Goal: Task Accomplishment & Management: Complete application form

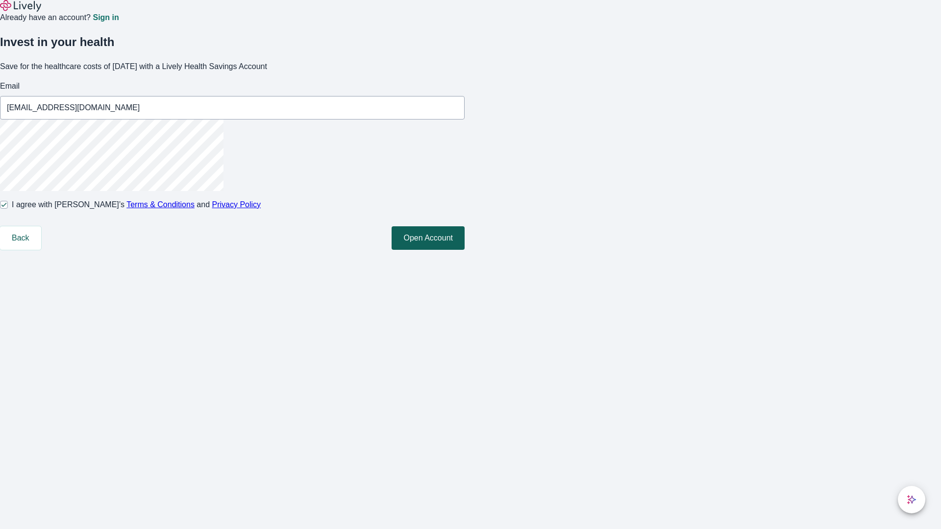
click at [464, 250] on button "Open Account" at bounding box center [427, 238] width 73 height 24
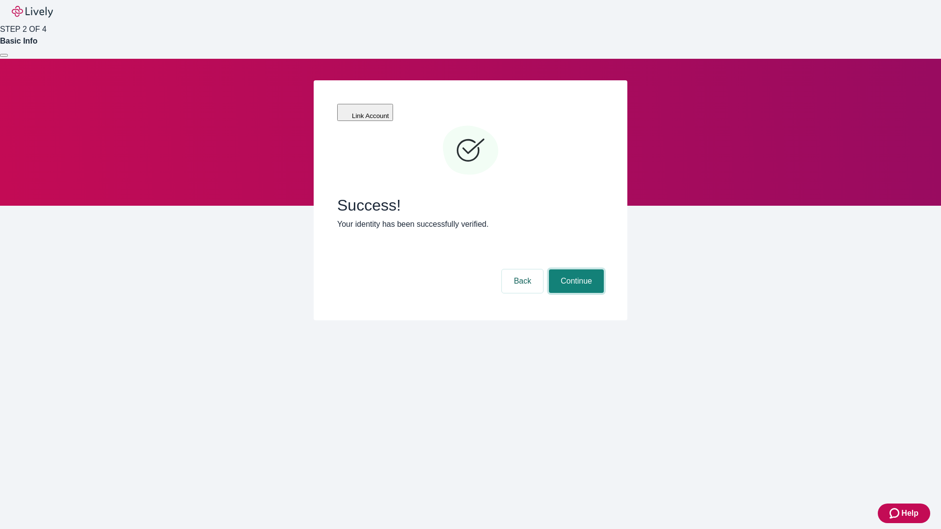
click at [575, 269] on button "Continue" at bounding box center [576, 281] width 55 height 24
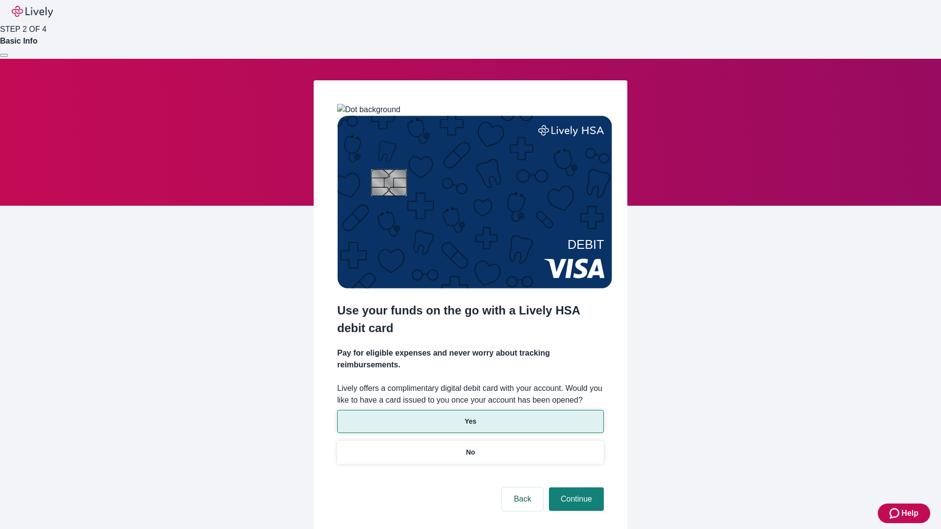
click at [470, 416] on p "Yes" at bounding box center [470, 421] width 12 height 10
click at [575, 487] on button "Continue" at bounding box center [576, 499] width 55 height 24
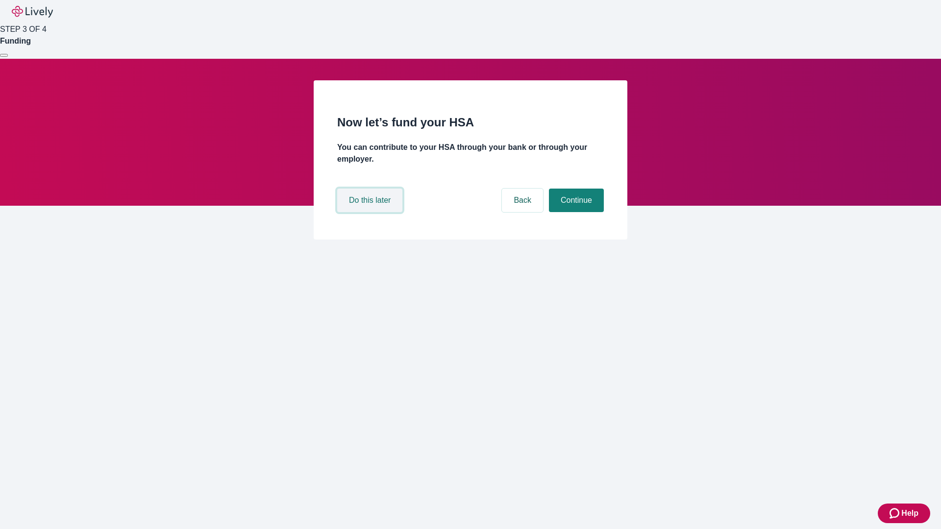
click at [371, 212] on button "Do this later" at bounding box center [369, 201] width 65 height 24
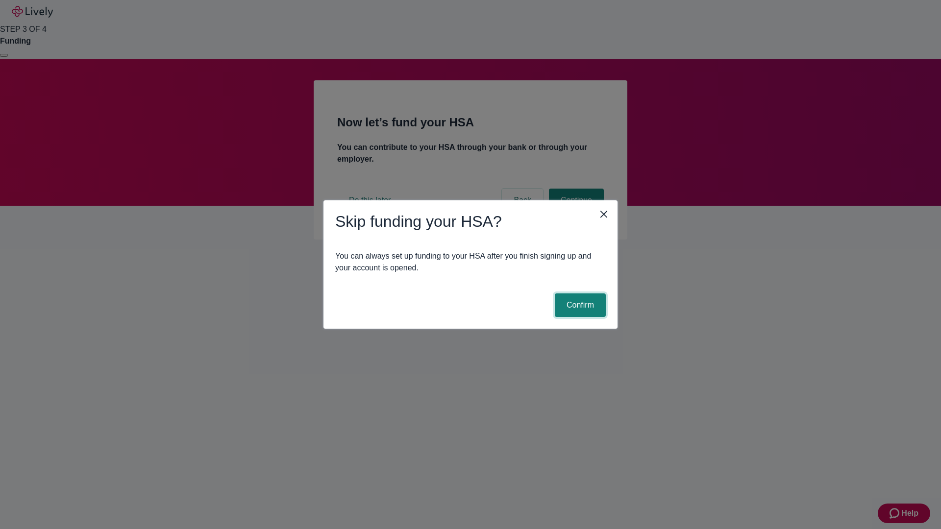
click at [579, 305] on button "Confirm" at bounding box center [580, 305] width 51 height 24
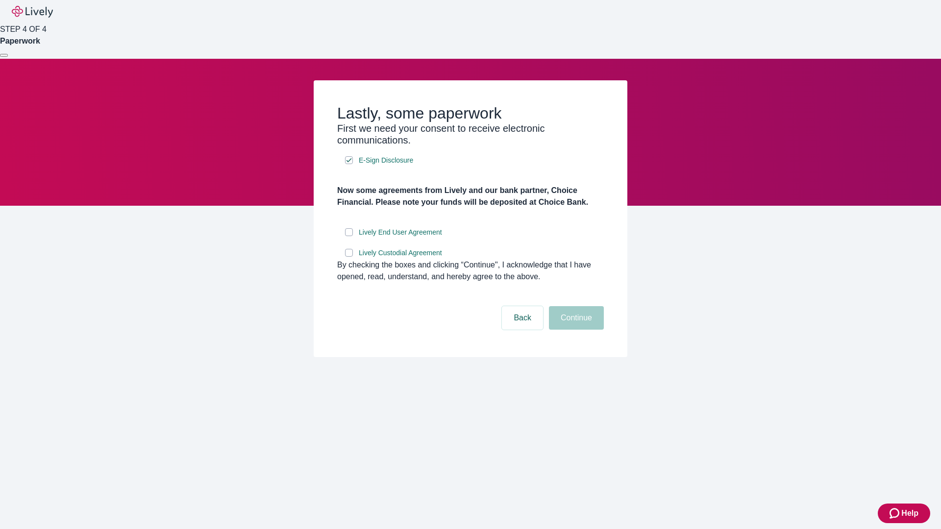
click at [349, 236] on input "Lively End User Agreement" at bounding box center [349, 232] width 8 height 8
checkbox input "true"
click at [349, 257] on input "Lively Custodial Agreement" at bounding box center [349, 253] width 8 height 8
checkbox input "true"
click at [575, 330] on button "Continue" at bounding box center [576, 318] width 55 height 24
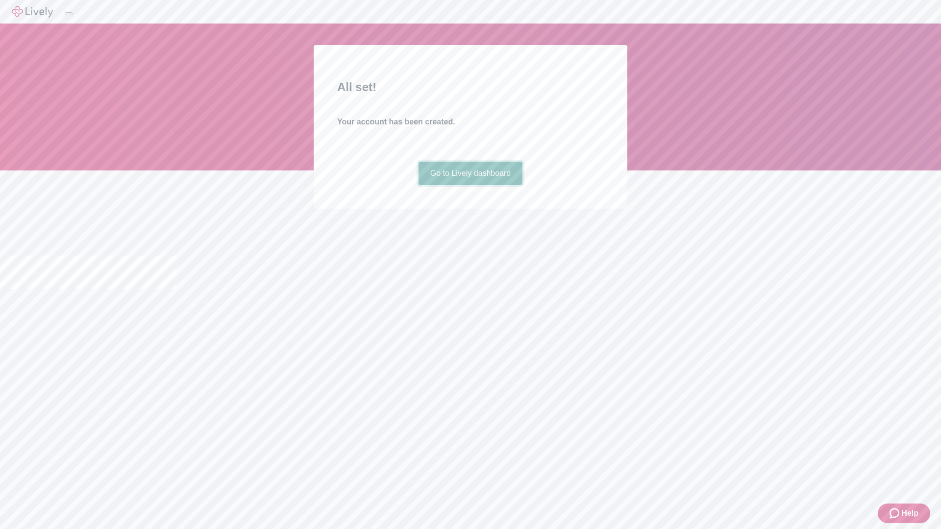
click at [470, 185] on link "Go to Lively dashboard" at bounding box center [470, 174] width 104 height 24
